Goal: Transaction & Acquisition: Purchase product/service

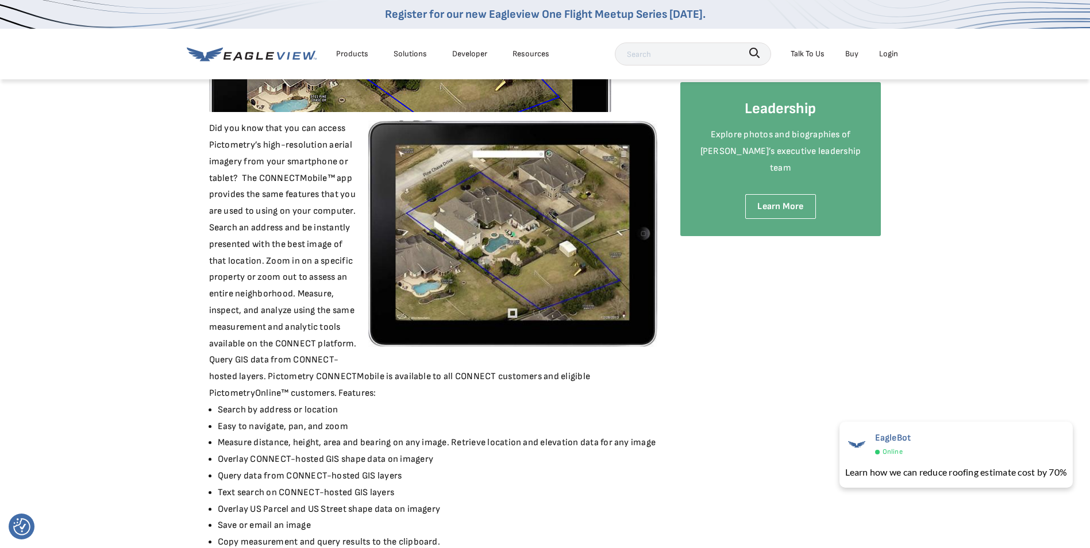
scroll to position [234, 0]
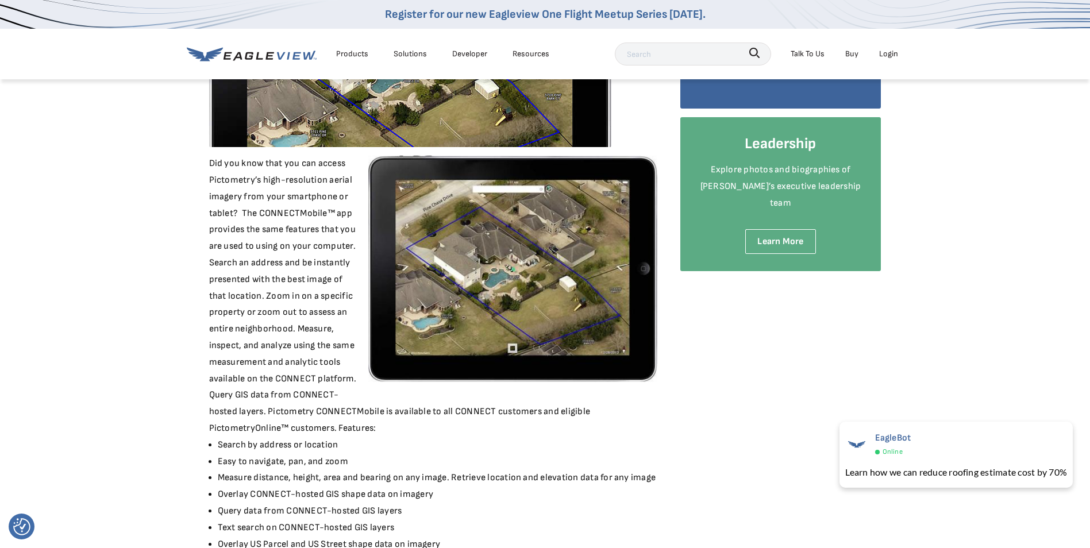
click at [849, 53] on link "Buy" at bounding box center [851, 54] width 13 height 14
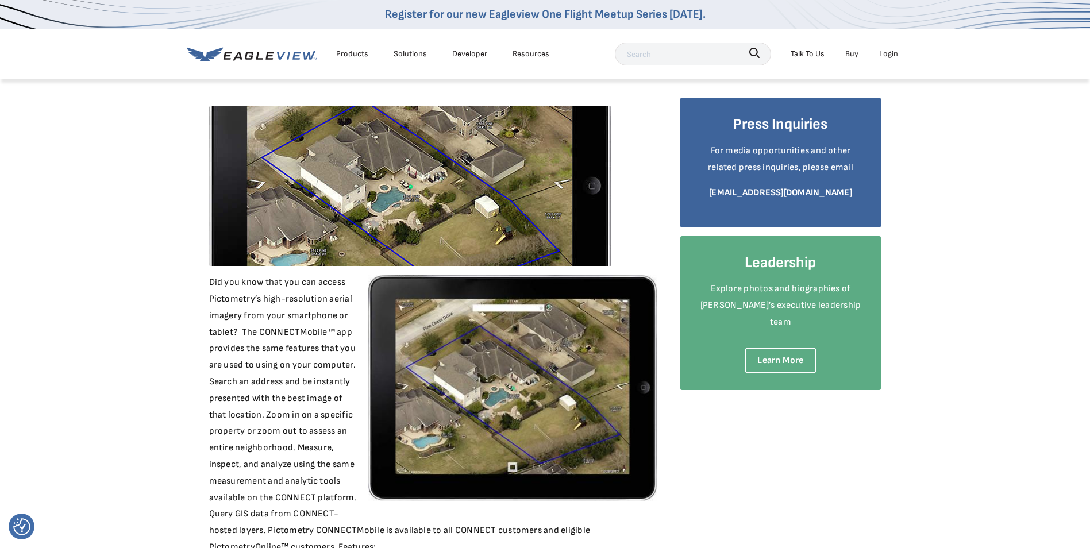
click at [350, 55] on div "Products" at bounding box center [352, 54] width 32 height 14
